Goal: Book appointment/travel/reservation

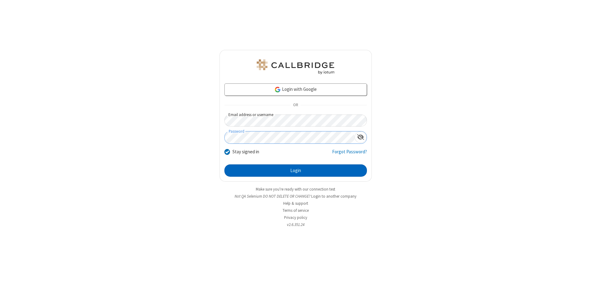
click at [296, 171] on button "Login" at bounding box center [295, 170] width 143 height 12
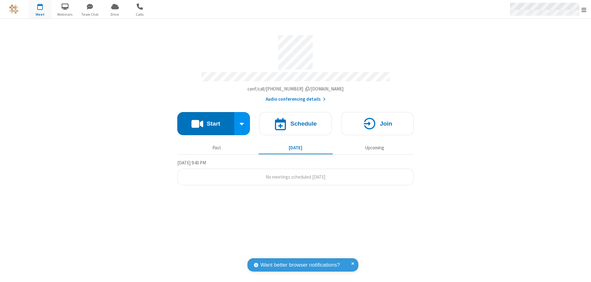
click at [584, 10] on span "Open menu" at bounding box center [584, 10] width 5 height 6
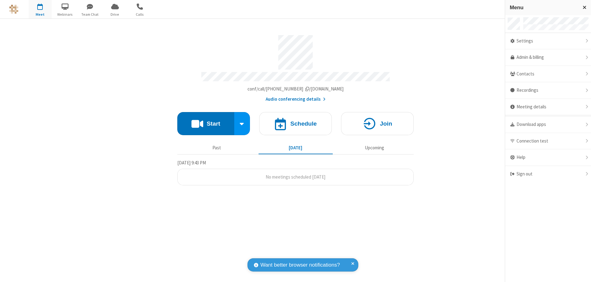
click at [40, 9] on span "button" at bounding box center [40, 6] width 23 height 10
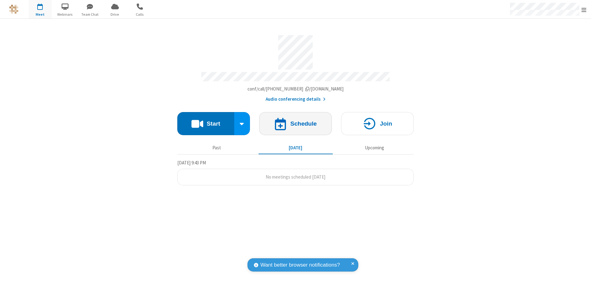
click at [296, 121] on h4 "Schedule" at bounding box center [303, 124] width 26 height 6
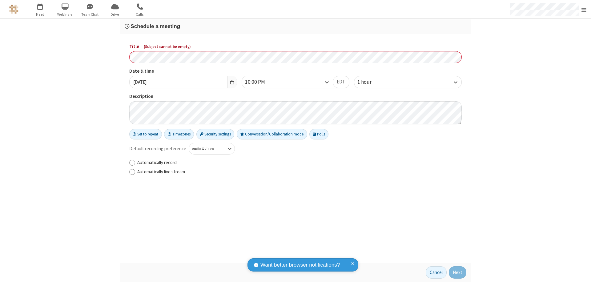
click at [296, 26] on h3 "Schedule a meeting" at bounding box center [296, 26] width 342 height 6
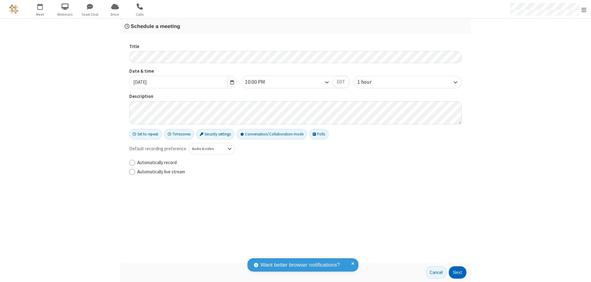
click at [458, 273] on button "Next" at bounding box center [458, 272] width 18 height 12
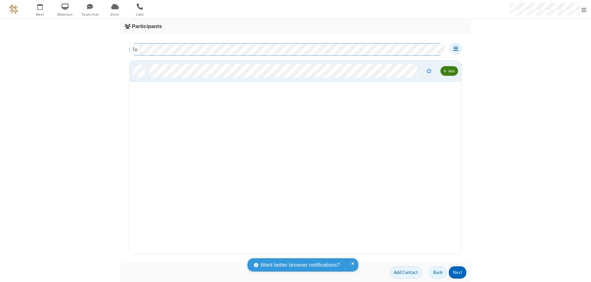
click at [458, 273] on button "Next" at bounding box center [458, 272] width 18 height 12
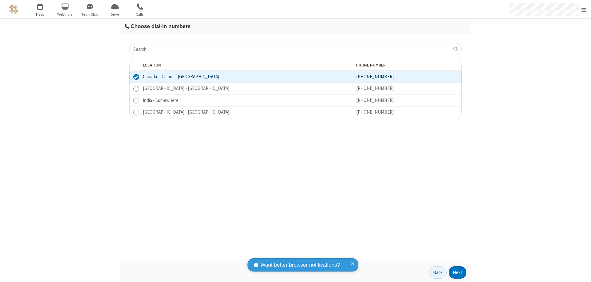
click at [458, 273] on button "Next" at bounding box center [458, 272] width 18 height 12
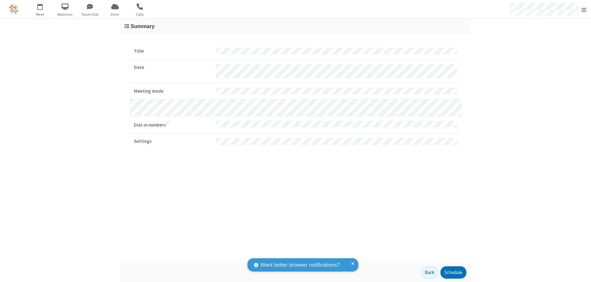
click at [453, 273] on button "Schedule" at bounding box center [454, 272] width 26 height 12
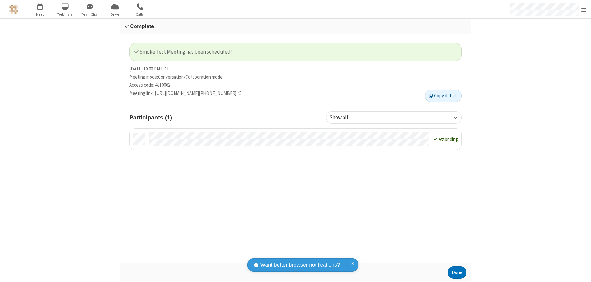
click at [457, 273] on button "Done" at bounding box center [457, 272] width 18 height 12
